Goal: Task Accomplishment & Management: Use online tool/utility

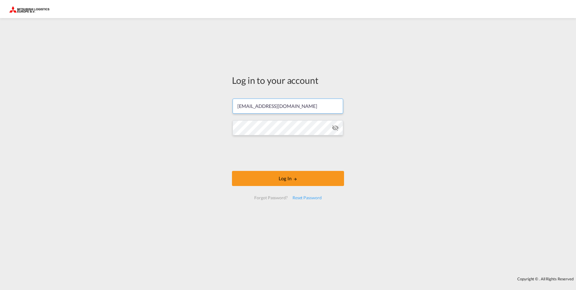
drag, startPoint x: 306, startPoint y: 106, endPoint x: 220, endPoint y: 105, distance: 85.9
click at [220, 105] on div "Log in to your account [EMAIL_ADDRESS][DOMAIN_NAME] Log In Forgot Password? Res…" at bounding box center [288, 147] width 576 height 252
type input "[EMAIL_ADDRESS][DOMAIN_NAME]"
click at [336, 127] on md-icon "icon-eye-off" at bounding box center [335, 127] width 7 height 7
click at [286, 177] on button "Log In" at bounding box center [288, 178] width 112 height 15
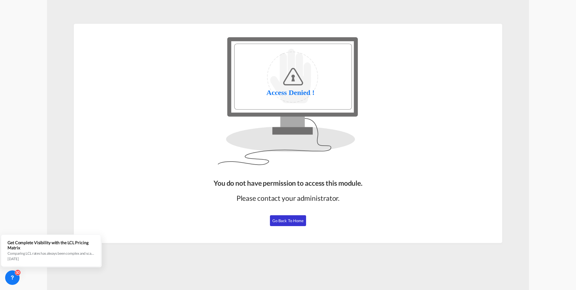
click at [284, 221] on span "Go Back to Home" at bounding box center [288, 220] width 32 height 5
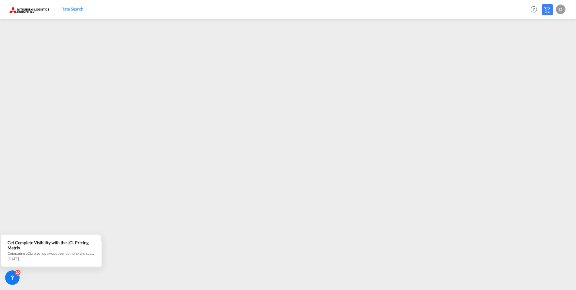
click at [563, 8] on div "d" at bounding box center [561, 10] width 10 height 10
click at [558, 24] on button "My Profile" at bounding box center [553, 26] width 39 height 12
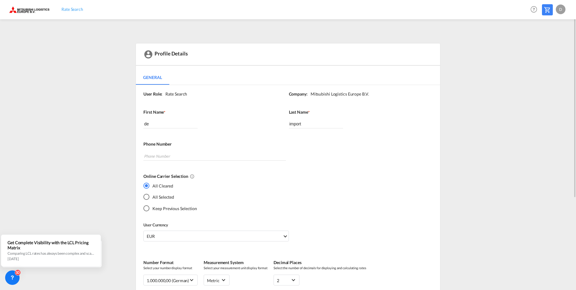
click at [67, 12] on span "Rate Search" at bounding box center [72, 9] width 22 height 5
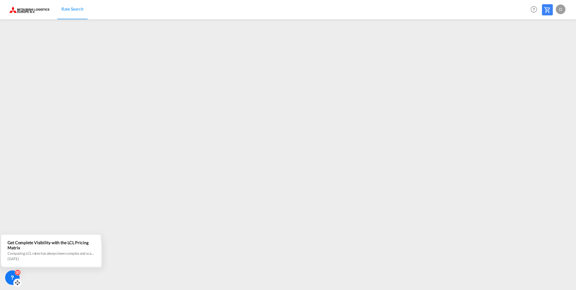
click at [12, 276] on icon at bounding box center [12, 277] width 6 height 6
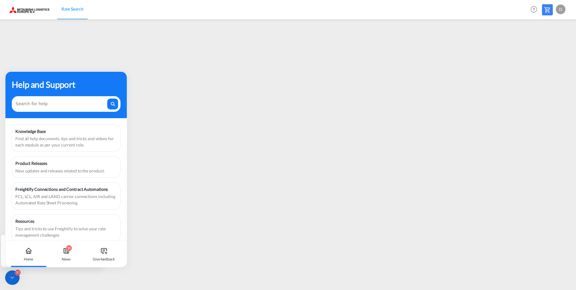
click at [30, 252] on icon at bounding box center [29, 252] width 2 height 2
click at [10, 277] on icon at bounding box center [12, 277] width 6 height 6
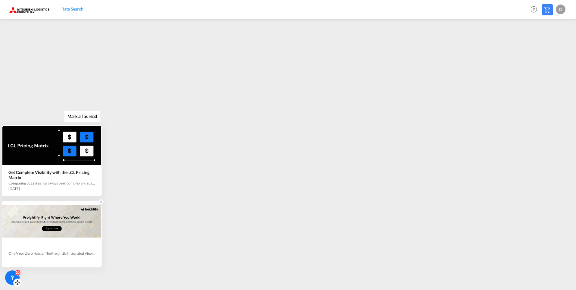
click at [101, 200] on icon at bounding box center [101, 201] width 4 height 4
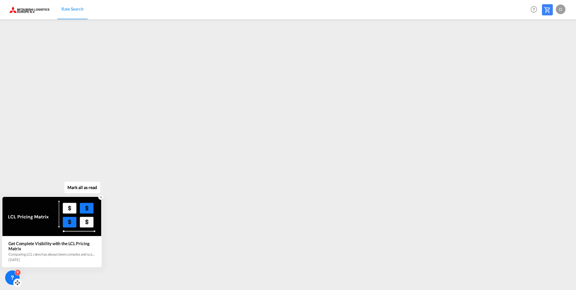
click at [101, 198] on icon at bounding box center [101, 197] width 2 height 2
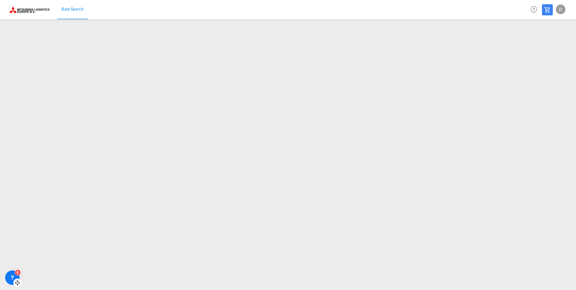
click at [559, 10] on div "d" at bounding box center [561, 10] width 10 height 10
click at [550, 44] on button "Logout" at bounding box center [553, 46] width 39 height 12
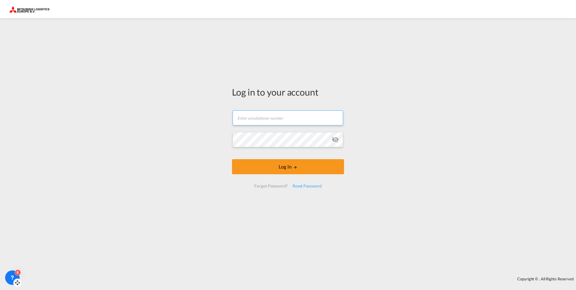
type input "[EMAIL_ADDRESS][DOMAIN_NAME]"
